Goal: Task Accomplishment & Management: Manage account settings

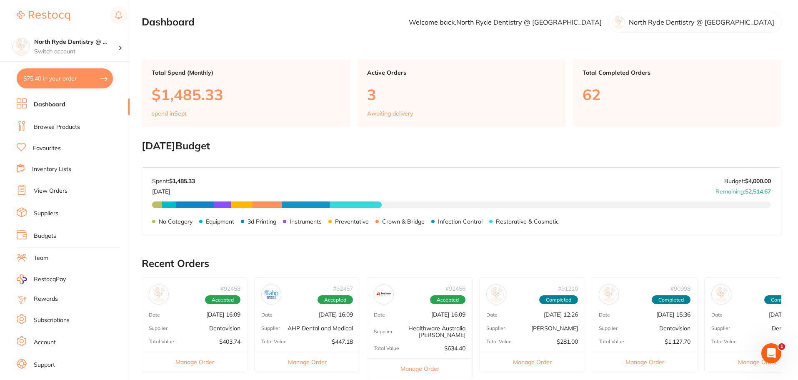
click at [47, 191] on link "View Orders" at bounding box center [51, 191] width 34 height 8
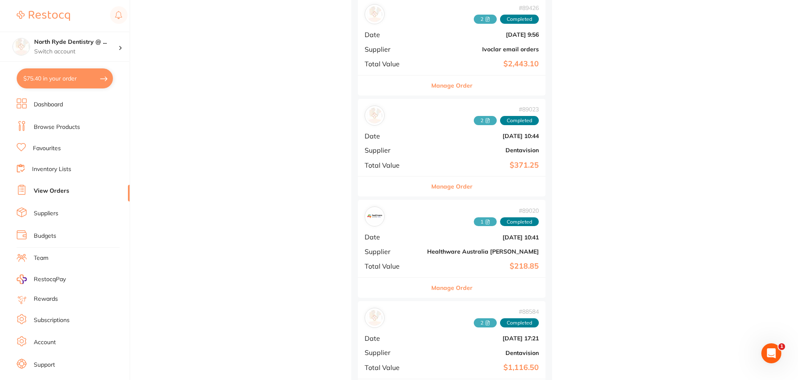
scroll to position [875, 0]
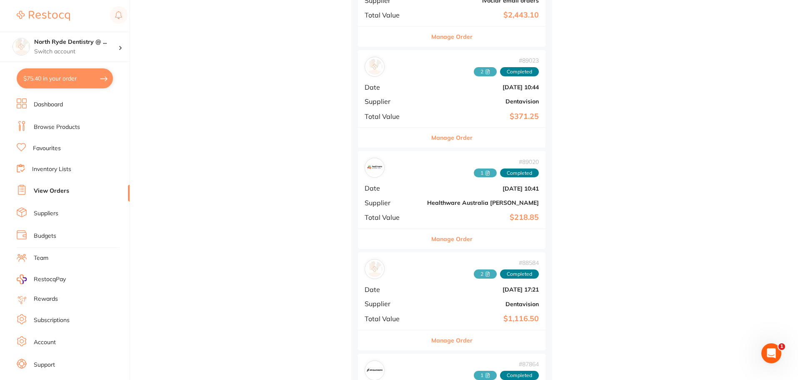
click at [360, 207] on div "# 89020 1 Completed Date [DATE] 10:41 Supplier Healthware [GEOGRAPHIC_DATA] [PE…" at bounding box center [452, 189] width 188 height 77
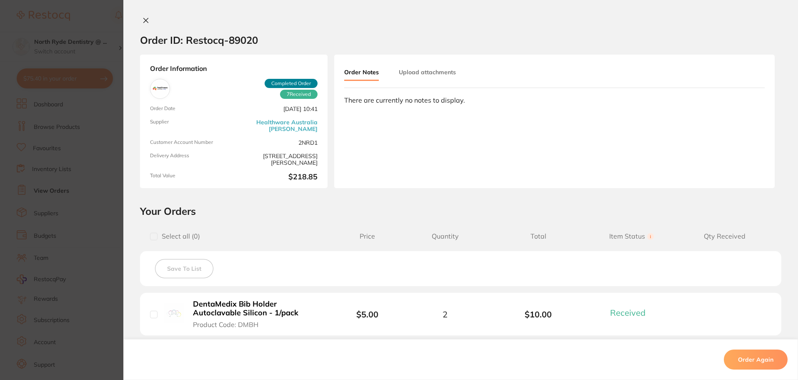
click at [423, 68] on button "Upload attachments" at bounding box center [427, 72] width 57 height 15
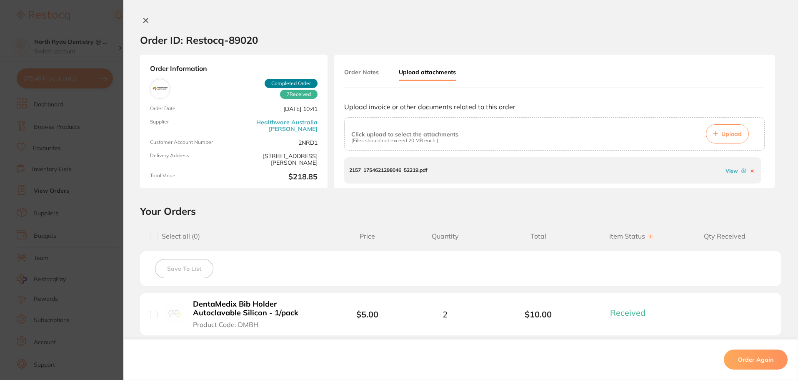
click at [715, 138] on button "Upload" at bounding box center [727, 133] width 43 height 19
click at [145, 23] on icon at bounding box center [146, 20] width 7 height 7
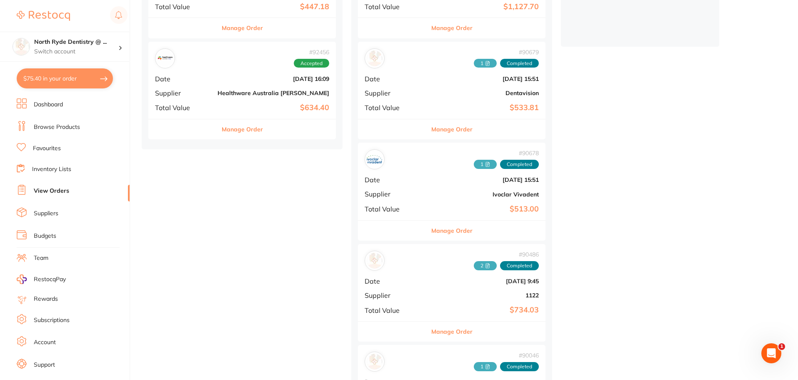
scroll to position [292, 0]
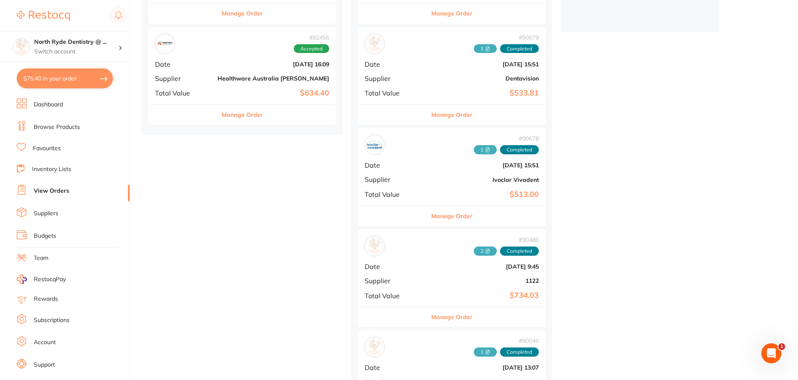
click at [370, 178] on div "# 90678 1 Completed Date [DATE] 15:51 Supplier Ivoclar Vivadent Total Value $51…" at bounding box center [452, 166] width 188 height 77
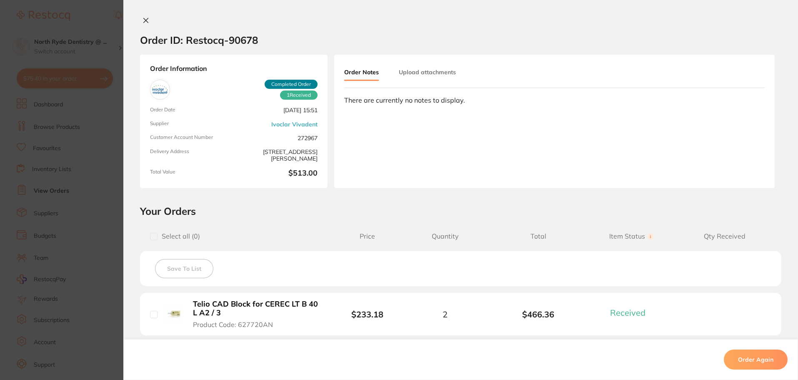
click at [446, 68] on button "Upload attachments" at bounding box center [427, 72] width 57 height 15
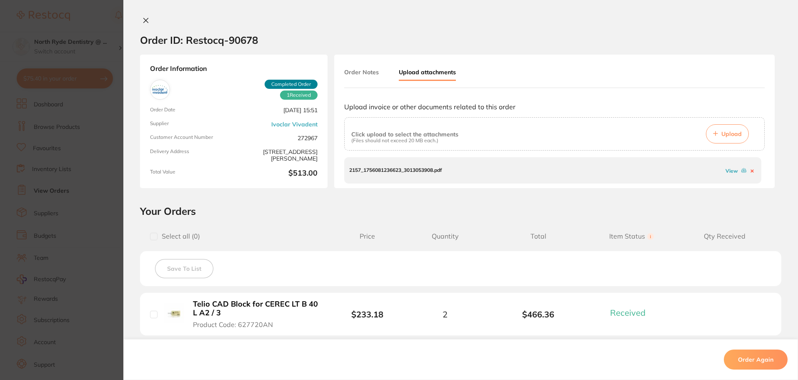
click at [731, 133] on span "Upload" at bounding box center [731, 134] width 20 height 8
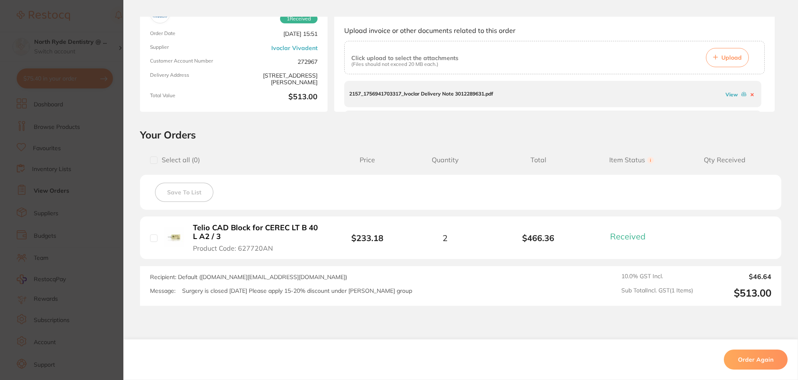
scroll to position [83, 0]
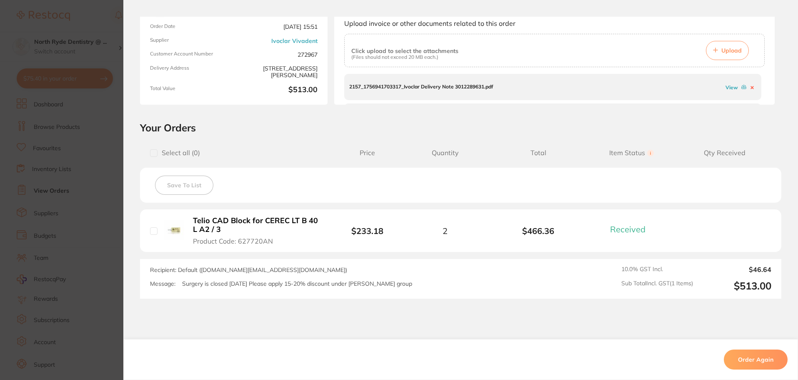
click at [751, 86] on icon at bounding box center [752, 87] width 3 height 3
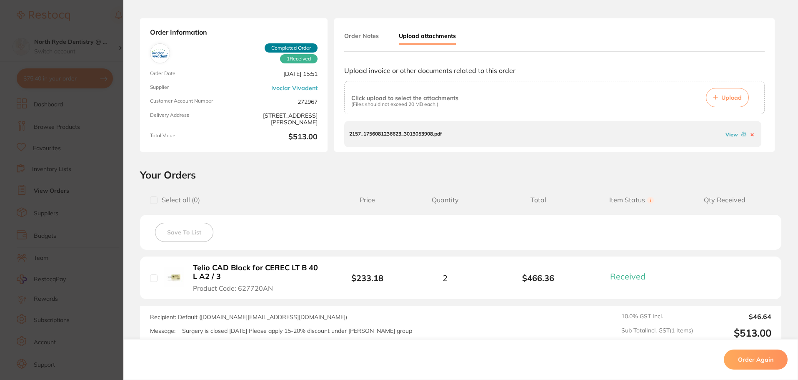
scroll to position [0, 0]
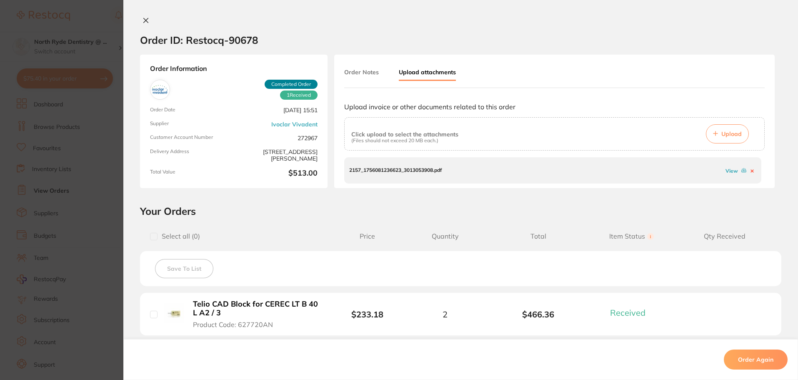
click at [143, 21] on icon at bounding box center [146, 20] width 7 height 7
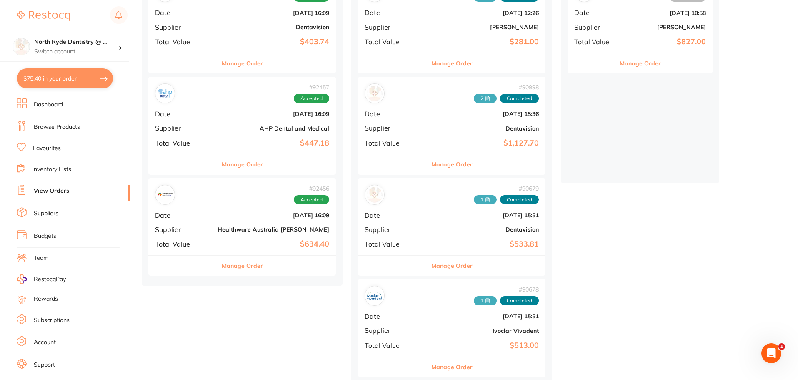
scroll to position [167, 0]
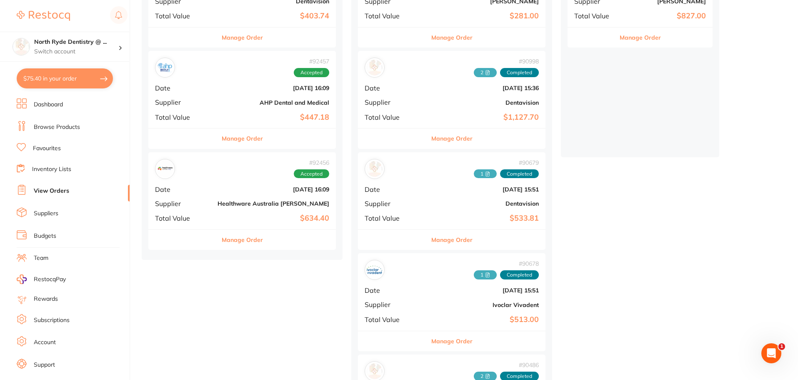
click at [218, 117] on b "$447.18" at bounding box center [274, 117] width 112 height 9
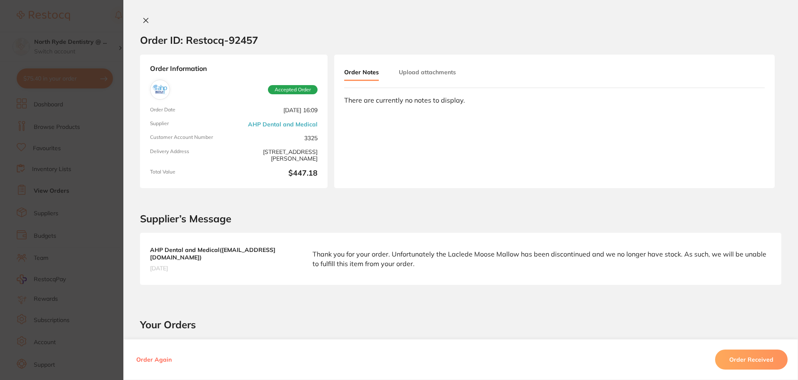
click at [413, 69] on button "Upload attachments" at bounding box center [427, 72] width 57 height 15
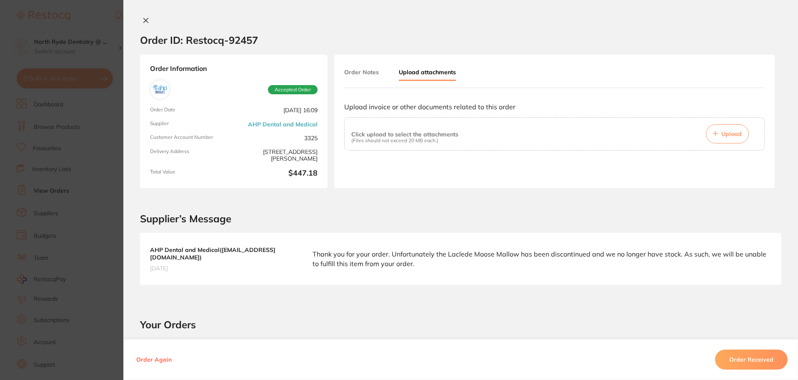
click at [720, 130] on button "Upload" at bounding box center [727, 133] width 43 height 19
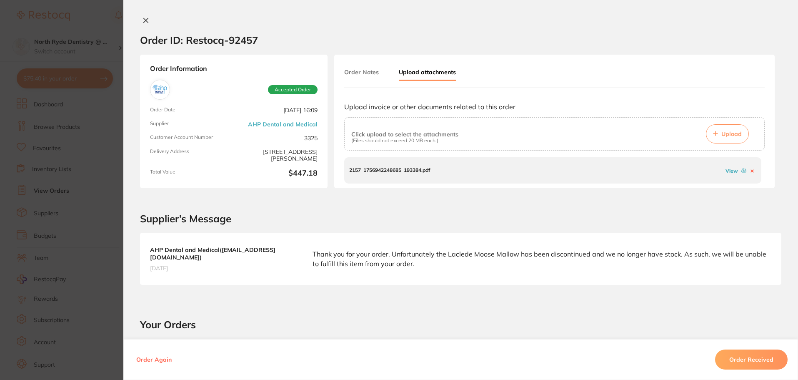
click at [144, 23] on icon at bounding box center [146, 20] width 7 height 7
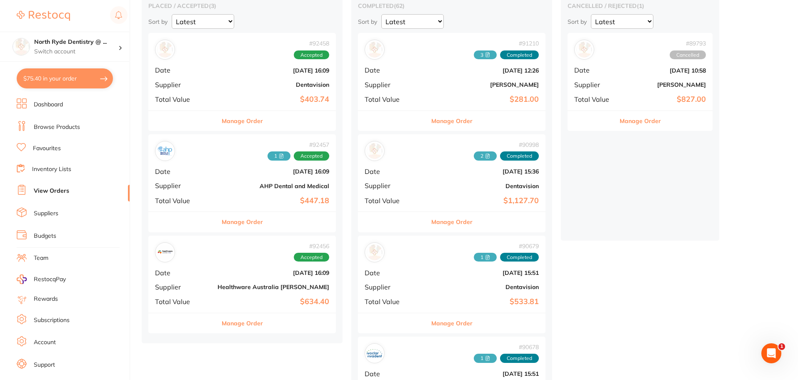
click at [203, 89] on div "# 92458 Accepted Date [DATE] 16:09 Supplier Dentavision Total Value $403.74" at bounding box center [242, 71] width 188 height 77
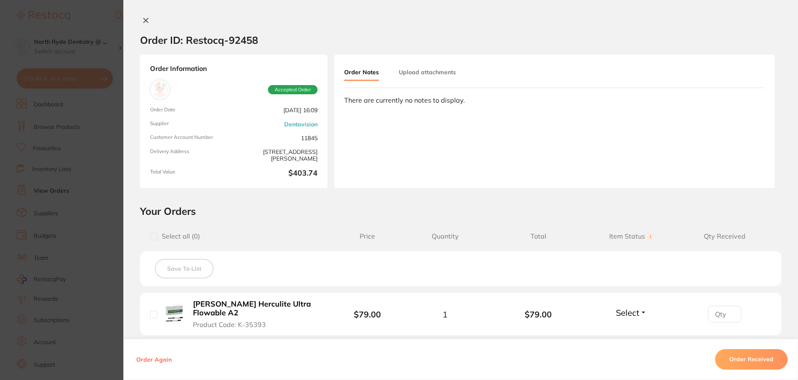
click at [416, 79] on button "Upload attachments" at bounding box center [427, 72] width 57 height 15
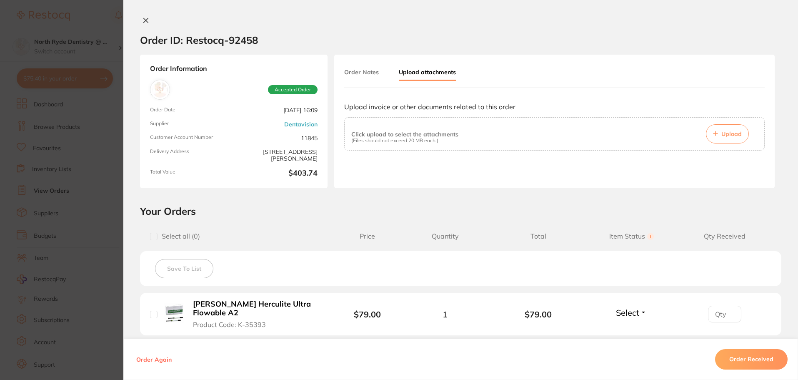
click at [715, 134] on icon at bounding box center [716, 133] width 4 height 4
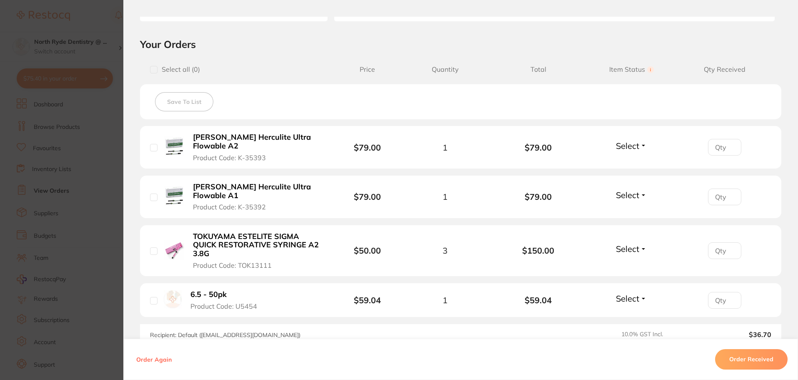
scroll to position [208, 0]
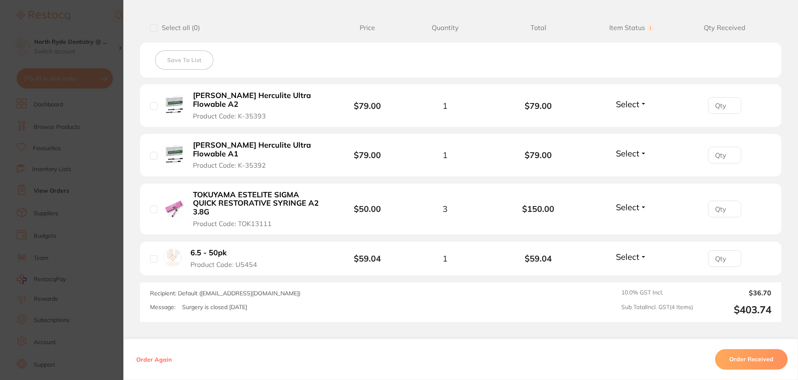
click at [150, 106] on div "[PERSON_NAME] Herculite Ultra Flowable A2 Product Code: K-35393" at bounding box center [243, 105] width 186 height 29
click at [155, 30] on input "checkbox" at bounding box center [154, 28] width 8 height 8
checkbox input "true"
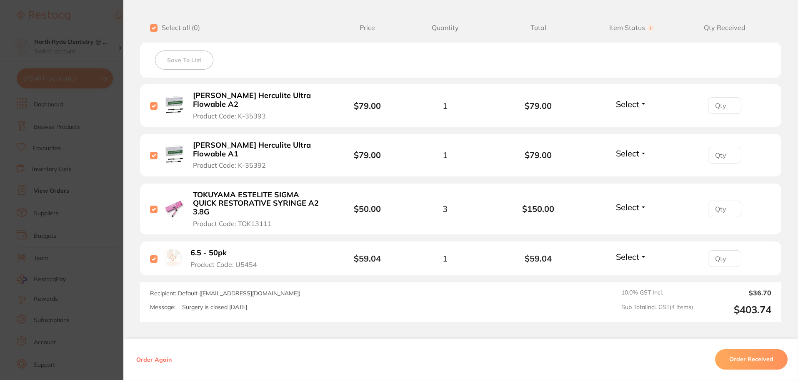
checkbox input "true"
click at [751, 360] on button "Order Received" at bounding box center [751, 359] width 73 height 20
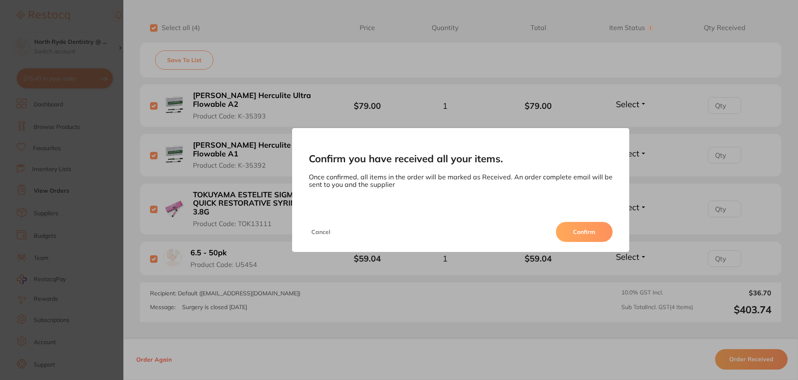
click at [576, 234] on button "Confirm" at bounding box center [584, 232] width 57 height 20
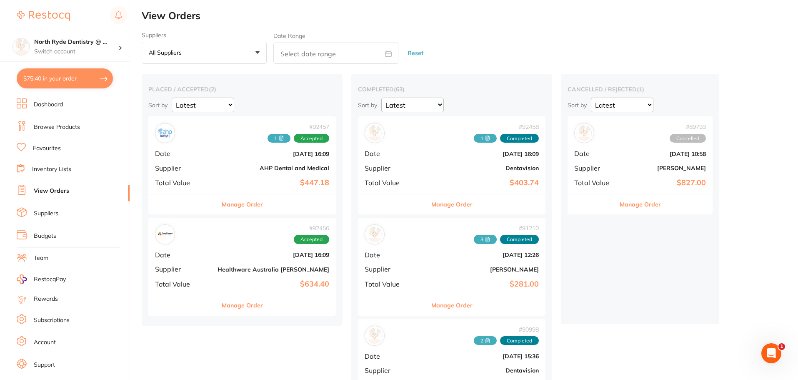
click at [220, 187] on b "$447.18" at bounding box center [274, 182] width 112 height 9
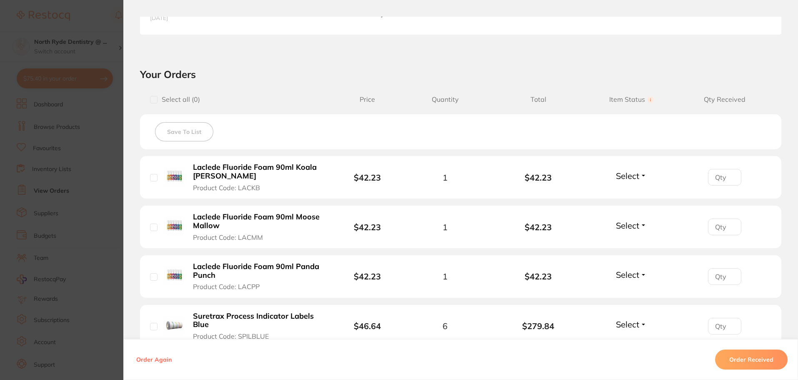
scroll to position [375, 0]
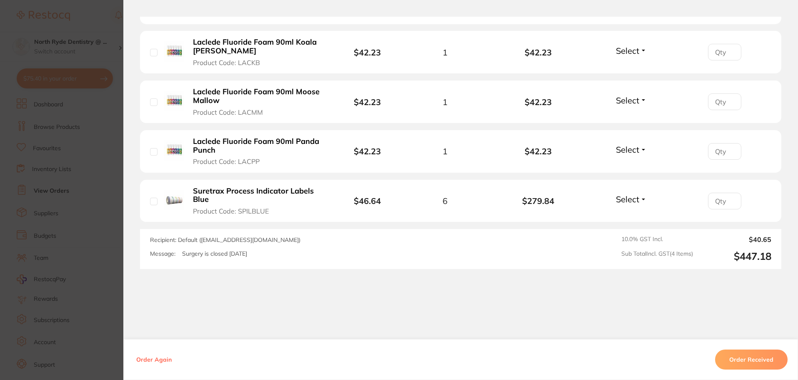
click at [155, 52] on input "checkbox" at bounding box center [154, 53] width 8 height 8
checkbox input "true"
click at [152, 154] on input "checkbox" at bounding box center [154, 152] width 8 height 8
checkbox input "true"
click at [150, 203] on input "checkbox" at bounding box center [154, 202] width 8 height 8
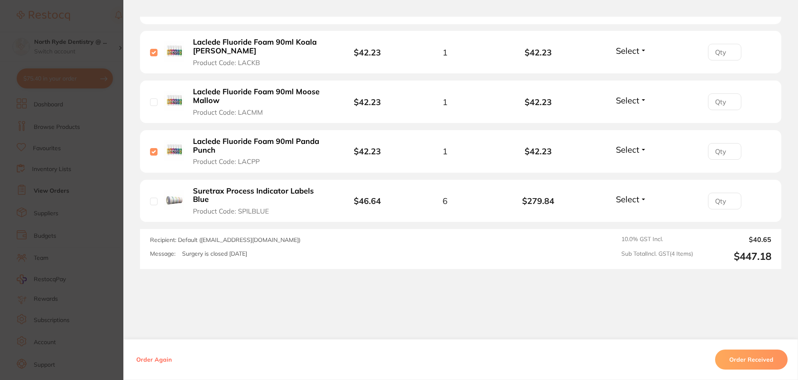
checkbox input "true"
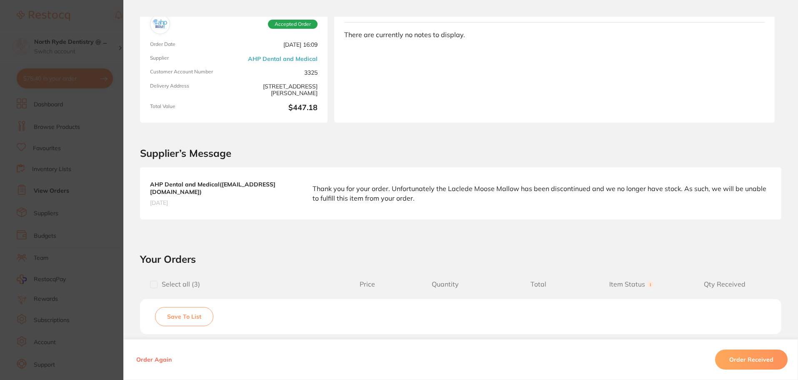
scroll to position [42, 0]
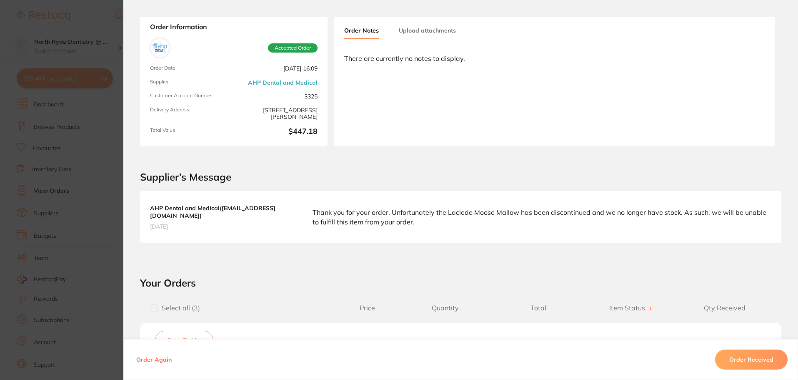
click at [428, 33] on button "Upload attachments" at bounding box center [427, 30] width 57 height 15
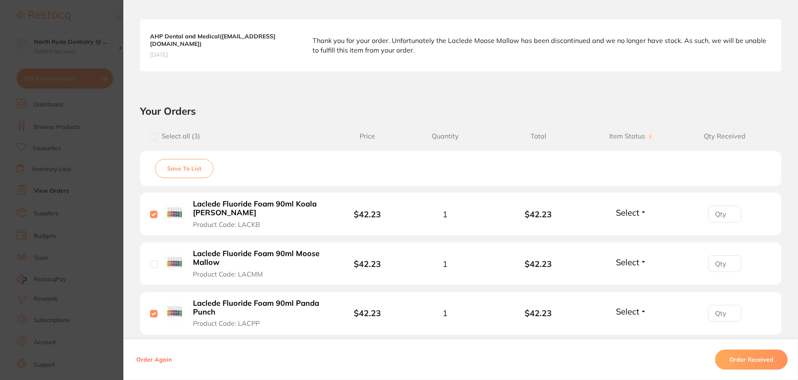
scroll to position [250, 0]
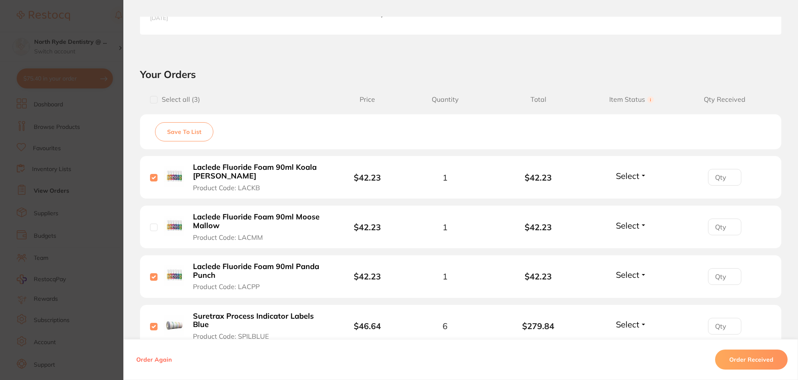
click at [744, 360] on button "Order Received" at bounding box center [751, 359] width 73 height 20
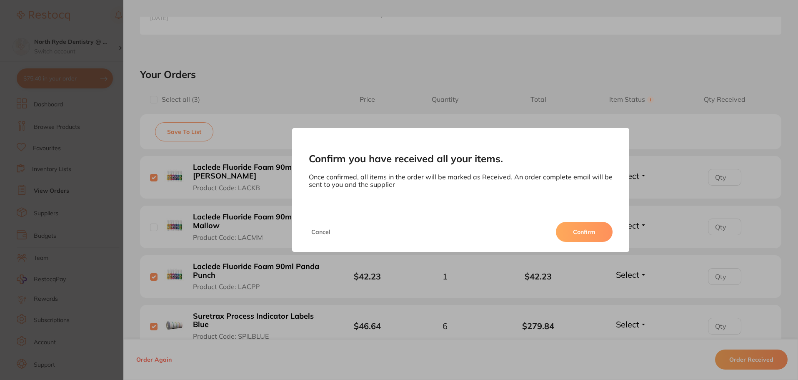
click at [319, 231] on button "Cancel" at bounding box center [321, 232] width 24 height 20
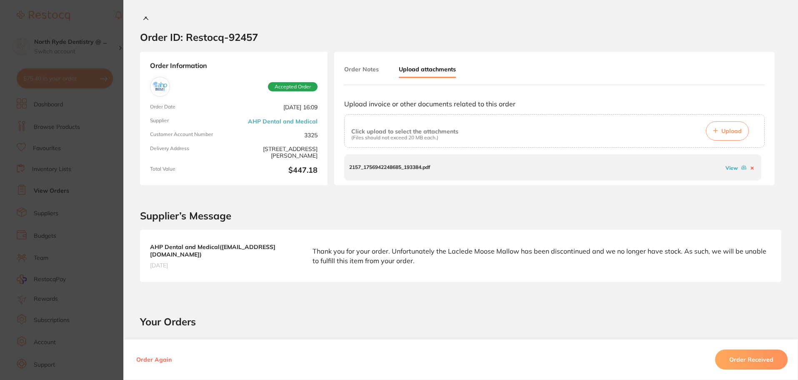
scroll to position [0, 0]
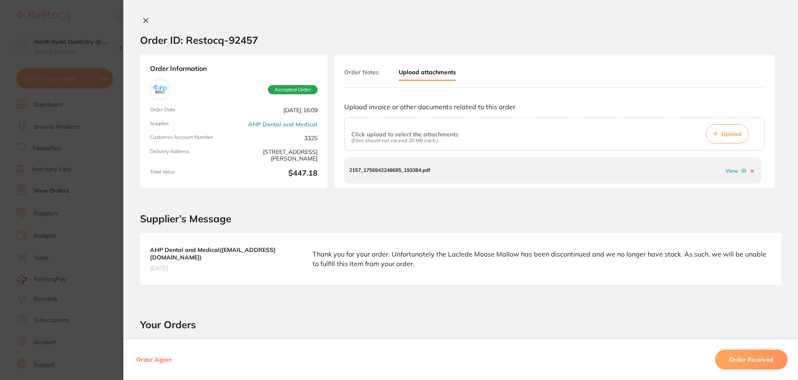
click at [746, 362] on button "Order Received" at bounding box center [751, 359] width 73 height 20
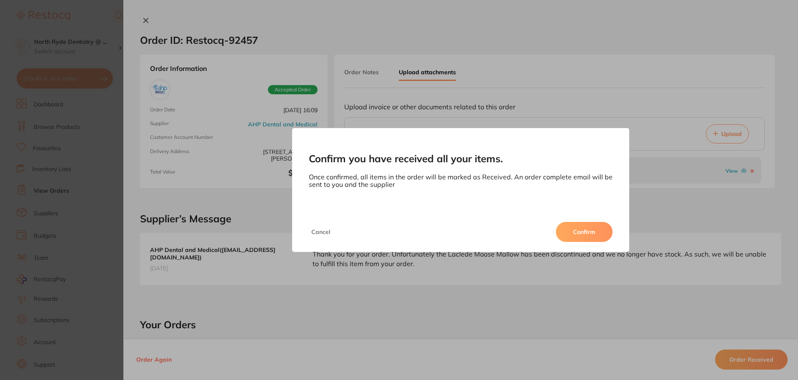
click at [588, 233] on button "Confirm" at bounding box center [584, 232] width 57 height 20
